Goal: Find specific page/section: Find specific page/section

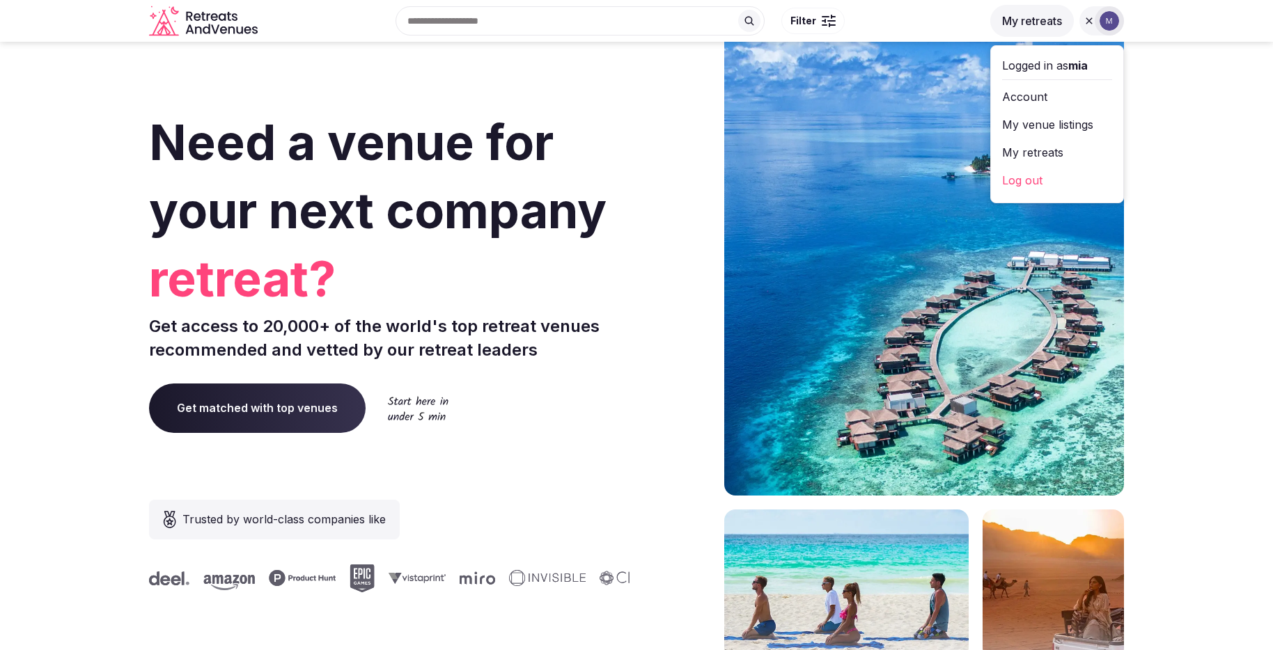
click at [1046, 144] on link "My retreats" at bounding box center [1057, 152] width 110 height 22
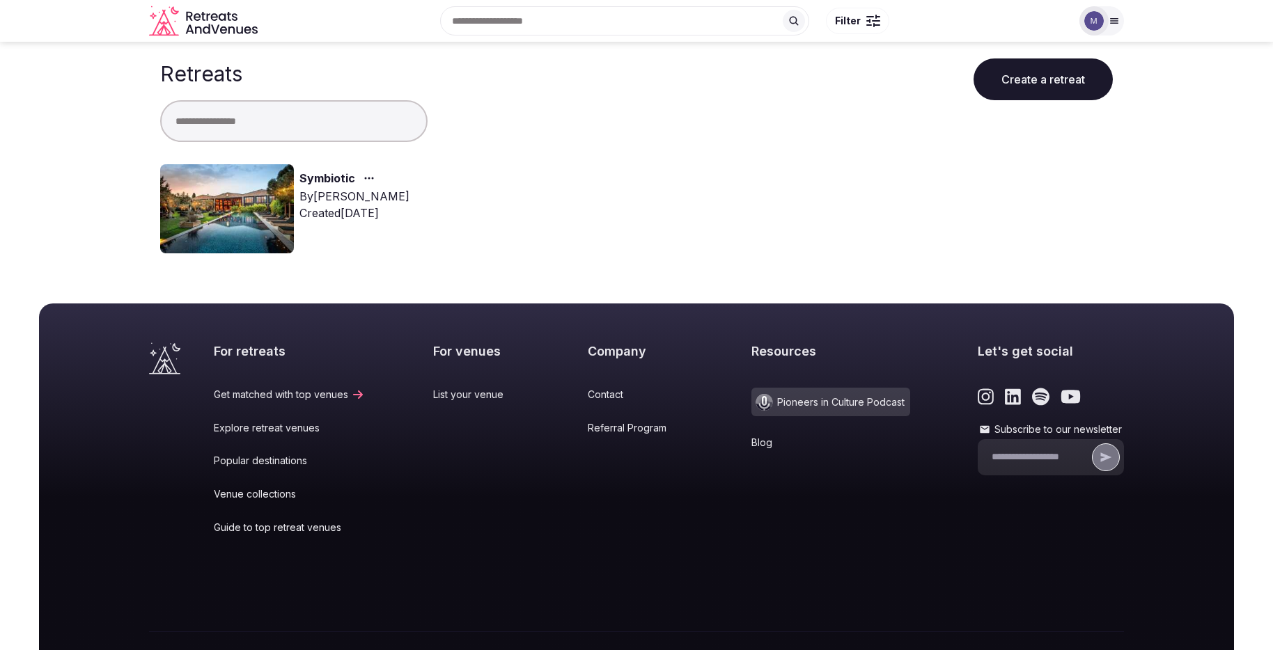
click at [334, 177] on link "Symbiotic" at bounding box center [327, 179] width 56 height 18
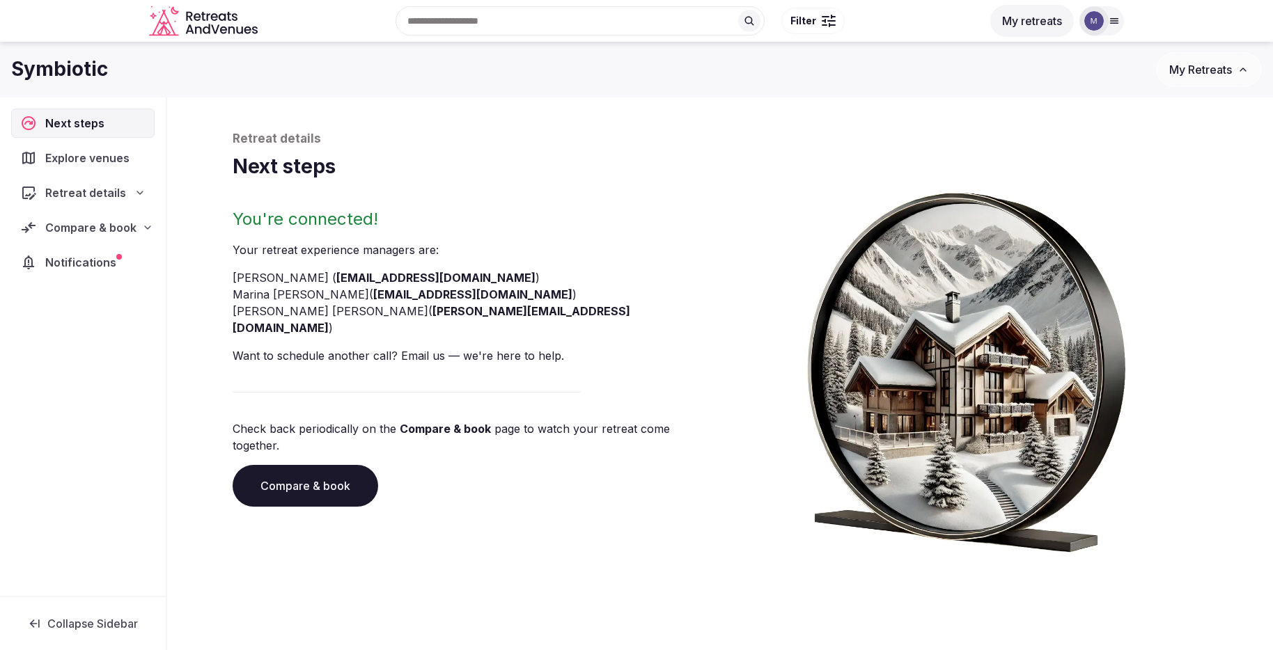
click at [61, 182] on div "Retreat details" at bounding box center [82, 192] width 143 height 29
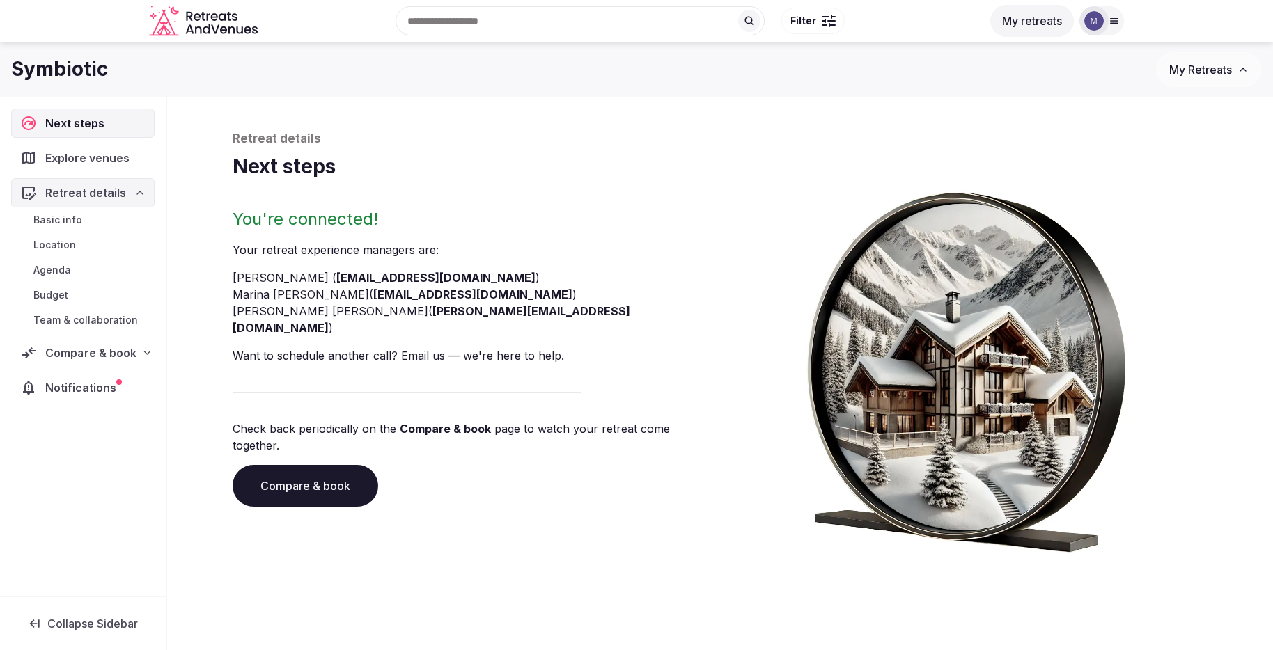
click at [86, 356] on span "Compare & book" at bounding box center [90, 353] width 91 height 17
click at [90, 401] on span "Proposals requested (19)" at bounding box center [91, 412] width 116 height 28
